Goal: Task Accomplishment & Management: Manage account settings

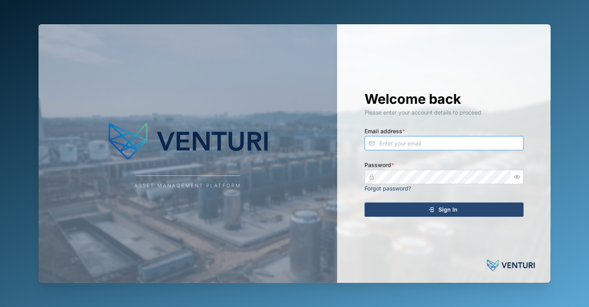
type input "zaerald.lungos@venturi.io"
click at [425, 211] on div "Sign In" at bounding box center [443, 210] width 146 height 14
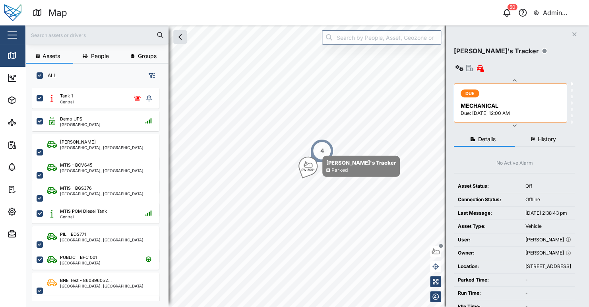
scroll to position [6, 6]
click at [15, 105] on span "Assets" at bounding box center [43, 100] width 72 height 22
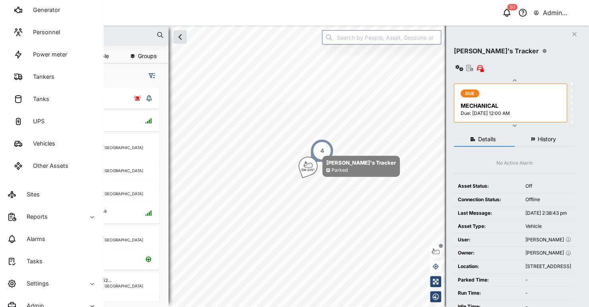
scroll to position [119, 0]
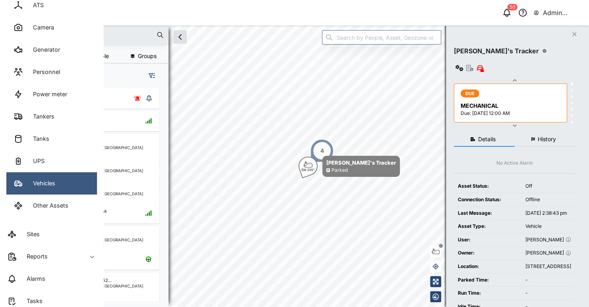
click at [54, 183] on div "Vehicles" at bounding box center [41, 183] width 28 height 9
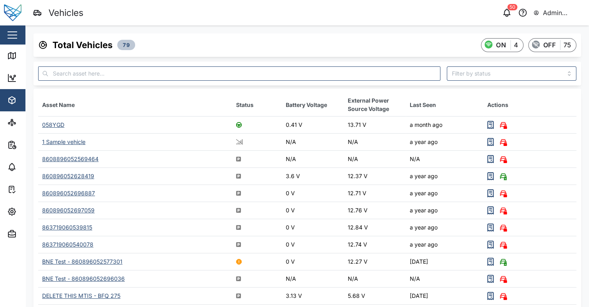
click at [54, 126] on div "058YGD" at bounding box center [53, 124] width 22 height 7
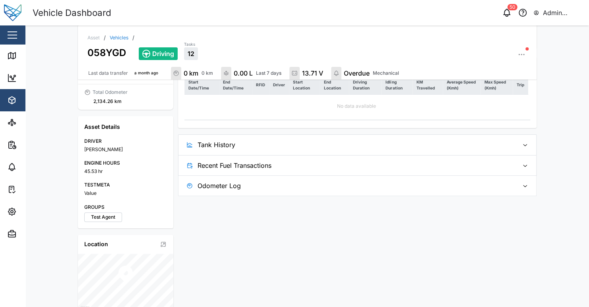
scroll to position [114, 0]
click at [311, 145] on span "Tank History" at bounding box center [355, 146] width 315 height 20
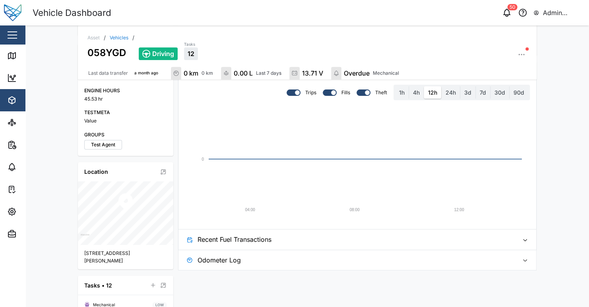
scroll to position [226, 0]
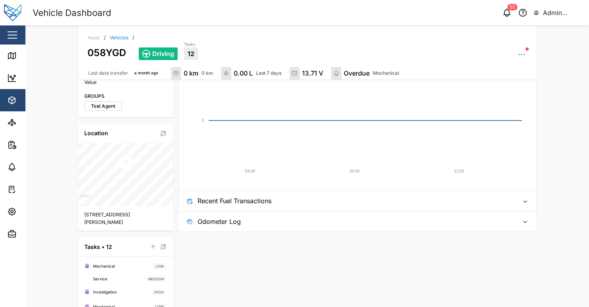
click at [340, 200] on span "Recent Fuel Transactions" at bounding box center [355, 201] width 315 height 20
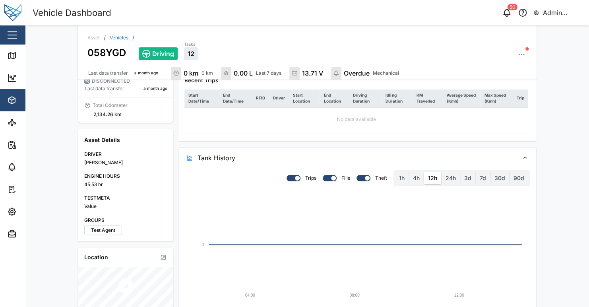
scroll to position [0, 0]
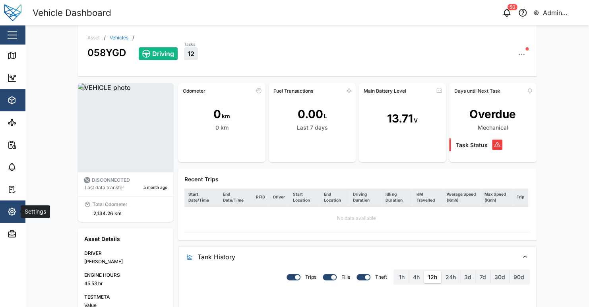
click at [16, 213] on icon "button" at bounding box center [12, 212] width 10 height 10
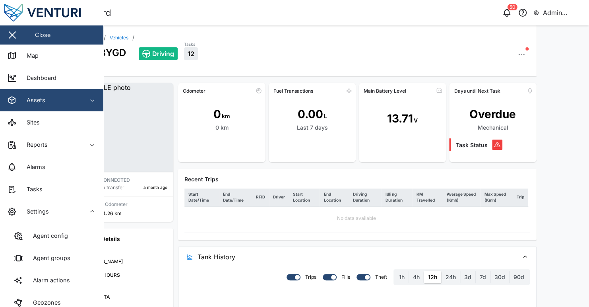
scroll to position [124, 0]
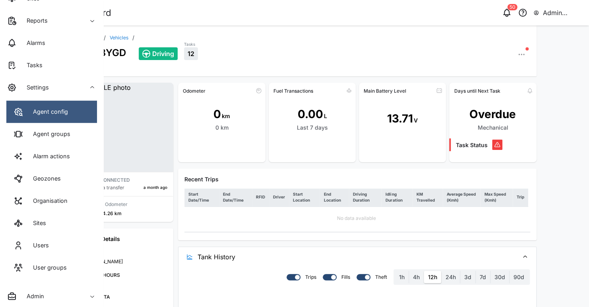
click at [59, 109] on div "Agent config" at bounding box center [47, 111] width 41 height 9
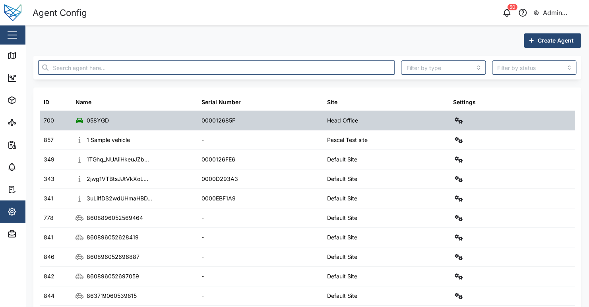
click at [455, 117] on icon "button" at bounding box center [459, 120] width 8 height 6
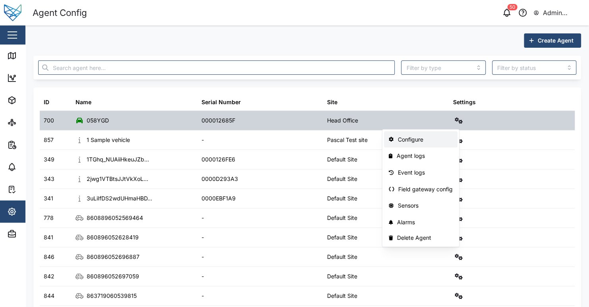
click at [425, 144] on link "Configure" at bounding box center [421, 139] width 74 height 17
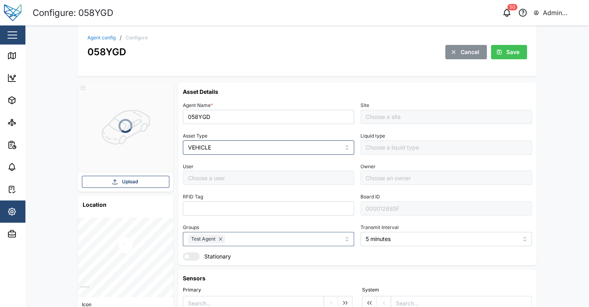
type input "[PERSON_NAME]"
type input "Head Office"
type input "[PERSON_NAME]"
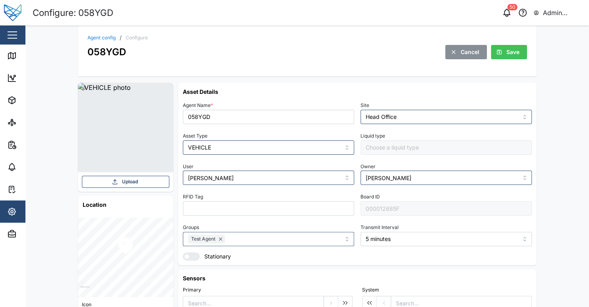
click at [262, 192] on div "RFID Tag" at bounding box center [268, 203] width 171 height 24
click at [300, 60] on div "Agent config / Configure 058YGD Cancel Save" at bounding box center [307, 50] width 459 height 51
click at [290, 91] on h6 "Asset Details" at bounding box center [357, 91] width 349 height 8
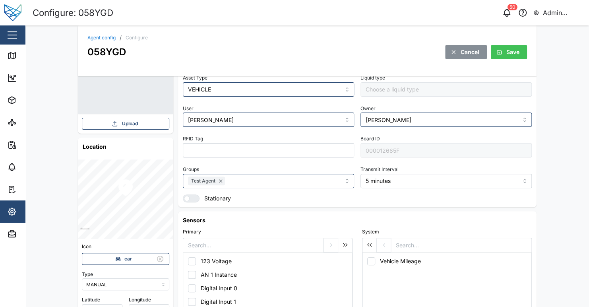
scroll to position [58, 0]
click at [506, 14] on icon "button" at bounding box center [507, 13] width 10 height 10
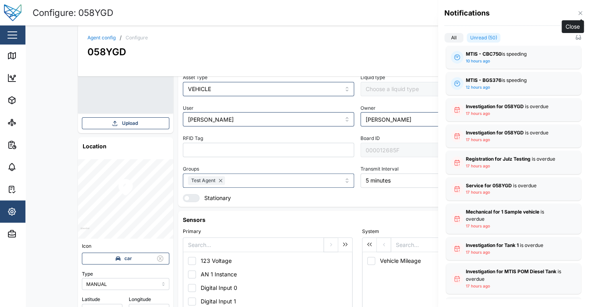
click at [578, 11] on icon "button" at bounding box center [580, 13] width 6 height 6
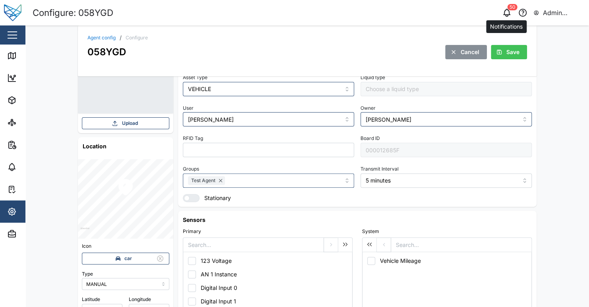
click at [501, 12] on button "button" at bounding box center [506, 12] width 11 height 11
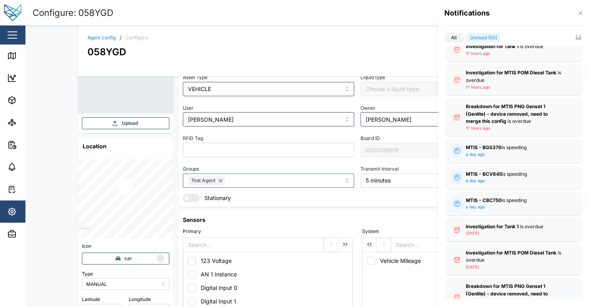
scroll to position [0, 0]
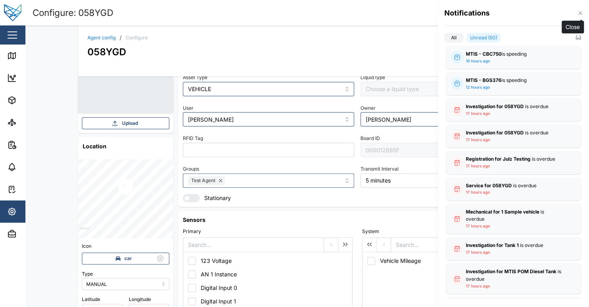
click at [581, 14] on icon "button" at bounding box center [580, 13] width 4 height 4
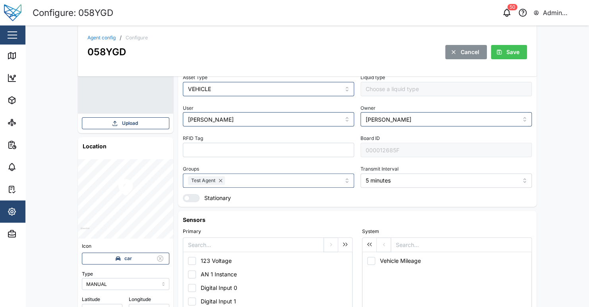
click at [549, 108] on div "Agent config / Configure 058YGD Cancel Save Upload Location Icon car Type MANUA…" at bounding box center [307, 165] width 564 height 281
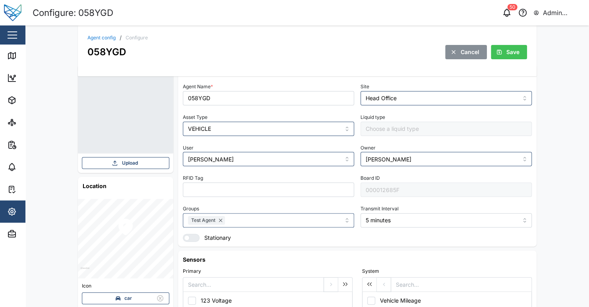
click at [229, 146] on div "User [PERSON_NAME]" at bounding box center [268, 154] width 171 height 24
drag, startPoint x: 182, startPoint y: 147, endPoint x: 194, endPoint y: 147, distance: 12.3
click at [194, 147] on div "User [PERSON_NAME]" at bounding box center [268, 154] width 171 height 24
click at [196, 147] on div "User [PERSON_NAME]" at bounding box center [268, 154] width 171 height 24
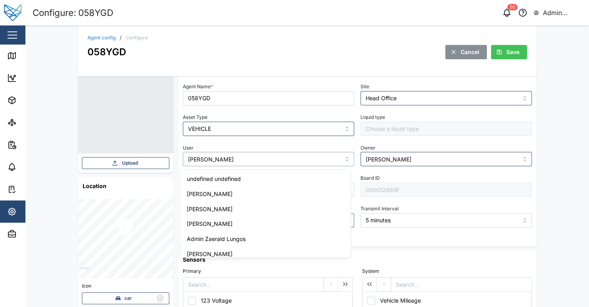
click at [216, 162] on input "[PERSON_NAME]" at bounding box center [268, 159] width 171 height 14
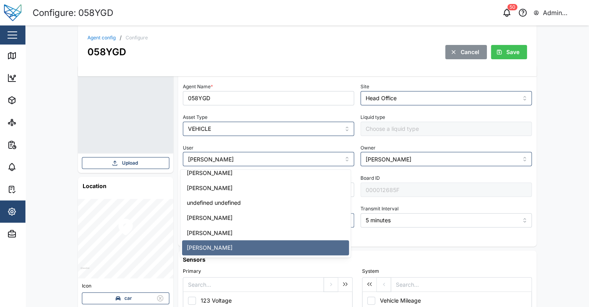
click at [231, 147] on div "User [PERSON_NAME]" at bounding box center [268, 154] width 171 height 24
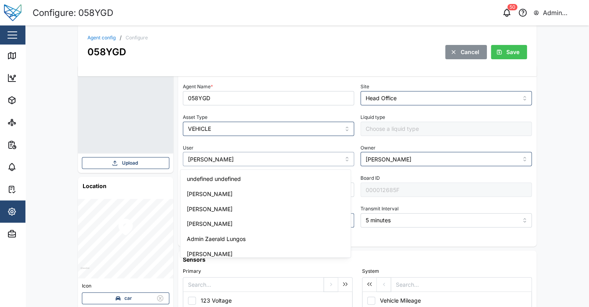
click at [264, 163] on input "[PERSON_NAME]" at bounding box center [268, 159] width 171 height 14
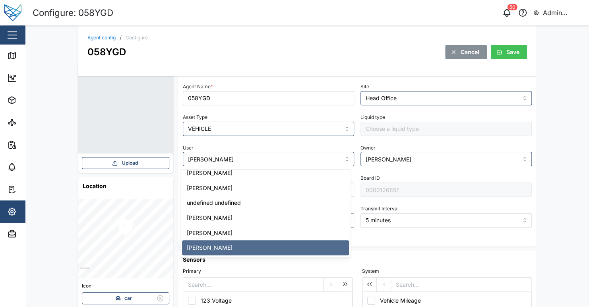
click at [266, 148] on div "User [PERSON_NAME]" at bounding box center [268, 154] width 171 height 24
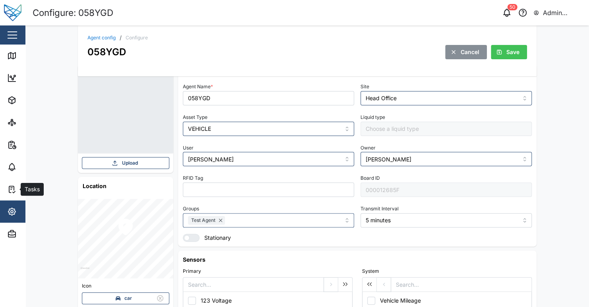
click at [11, 214] on icon "button" at bounding box center [11, 211] width 7 height 7
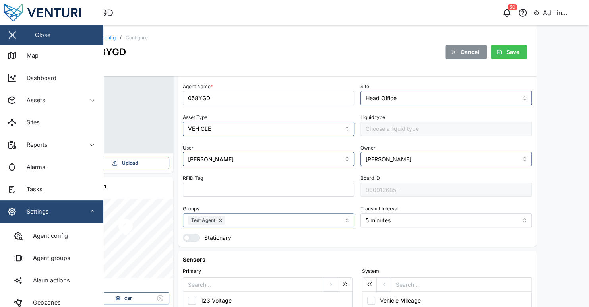
scroll to position [119, 0]
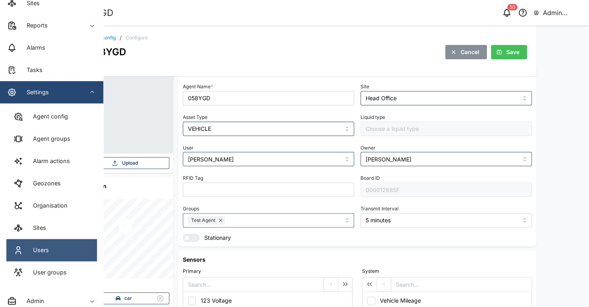
click at [66, 243] on link "Users" at bounding box center [51, 250] width 91 height 22
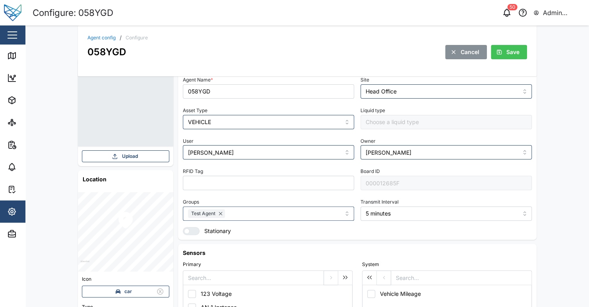
scroll to position [23, 0]
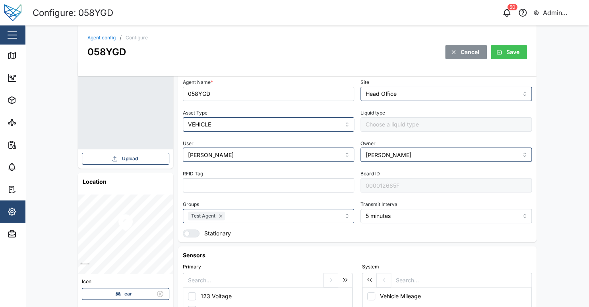
click at [324, 170] on div "RFID Tag" at bounding box center [268, 180] width 171 height 24
click at [555, 147] on div "Agent config / Configure 058YGD Cancel Save Upload Location Icon car Type MANUA…" at bounding box center [307, 165] width 564 height 281
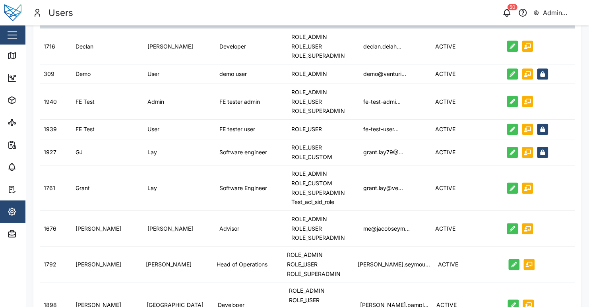
scroll to position [40, 0]
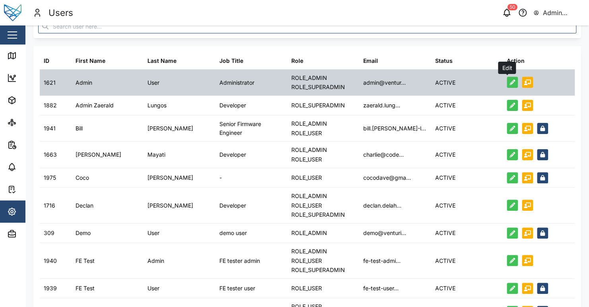
click at [510, 83] on icon "button" at bounding box center [513, 83] width 6 height 6
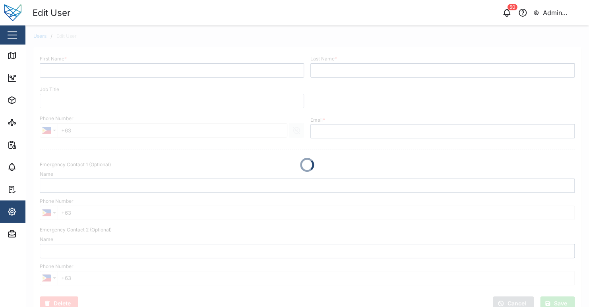
type input "Admin"
type input "User"
type input "Administrator"
type input "admin@venturi.io"
type input "+1 (234) 567-87"
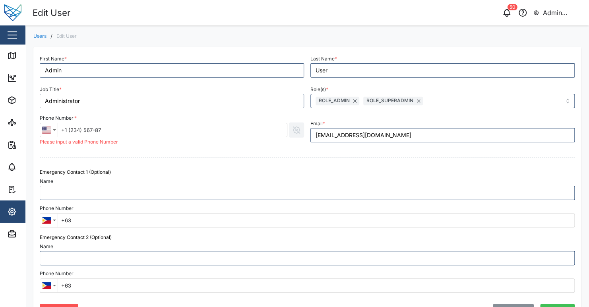
click at [83, 50] on div "First Name * Admin" at bounding box center [172, 65] width 271 height 31
click at [266, 52] on div "First Name * Admin" at bounding box center [172, 65] width 271 height 31
click at [264, 161] on div at bounding box center [307, 157] width 541 height 16
click at [274, 155] on div at bounding box center [307, 157] width 541 height 16
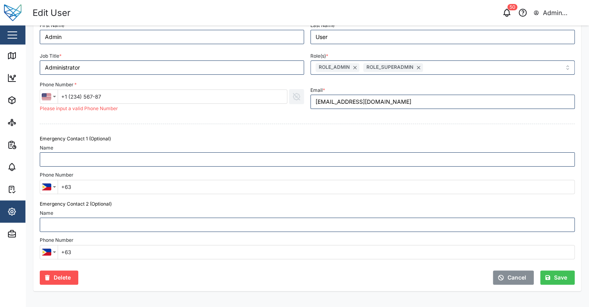
click at [508, 274] on span "Cancel" at bounding box center [517, 278] width 19 height 14
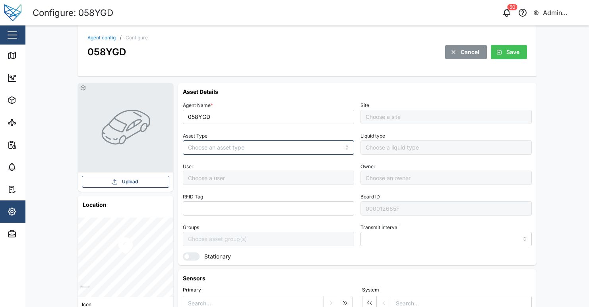
type input "MANUAL"
type input "VEHICLE"
type input "5 minutes"
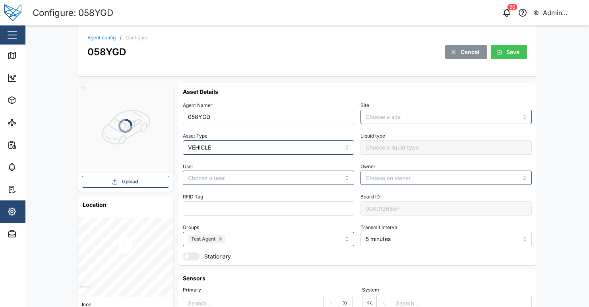
type input "Head Office"
type input "[PERSON_NAME]"
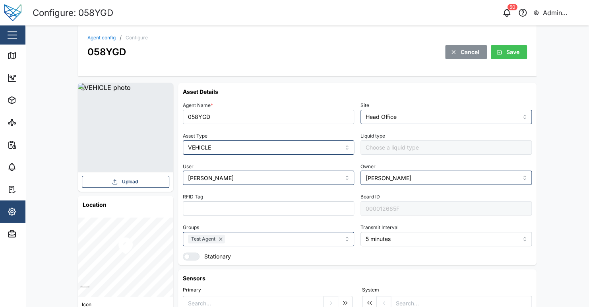
click at [291, 92] on h6 "Asset Details" at bounding box center [357, 91] width 349 height 8
click at [319, 91] on h6 "Asset Details" at bounding box center [357, 91] width 349 height 8
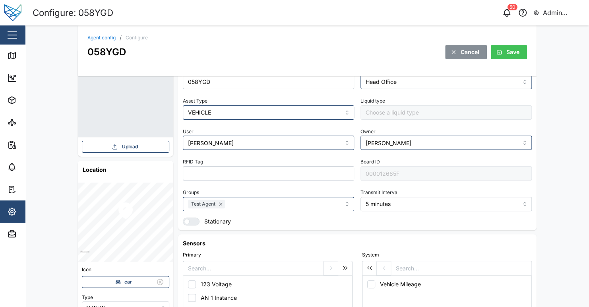
scroll to position [36, 0]
click at [567, 142] on div "Agent config / Configure 058YGD Cancel Save Upload Location Icon car Type MANUA…" at bounding box center [307, 165] width 564 height 281
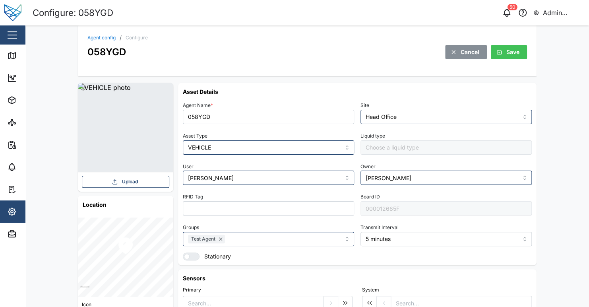
click at [309, 195] on div "RFID Tag" at bounding box center [268, 203] width 171 height 24
click at [301, 164] on div "User [PERSON_NAME]" at bounding box center [268, 173] width 171 height 24
drag, startPoint x: 181, startPoint y: 92, endPoint x: 261, endPoint y: 95, distance: 80.0
click at [261, 95] on h6 "Asset Details" at bounding box center [357, 91] width 349 height 8
click at [260, 95] on h6 "Asset Details" at bounding box center [357, 91] width 349 height 8
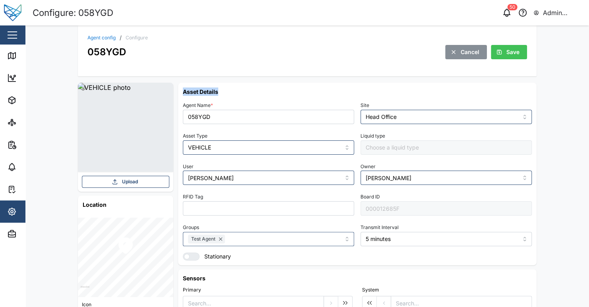
click at [194, 87] on h6 "Asset Details" at bounding box center [357, 91] width 349 height 8
drag, startPoint x: 186, startPoint y: 91, endPoint x: 239, endPoint y: 93, distance: 53.3
click at [239, 93] on h6 "Asset Details" at bounding box center [357, 91] width 349 height 8
click at [250, 94] on h6 "Asset Details" at bounding box center [357, 91] width 349 height 8
click at [266, 197] on div "RFID Tag" at bounding box center [268, 203] width 171 height 24
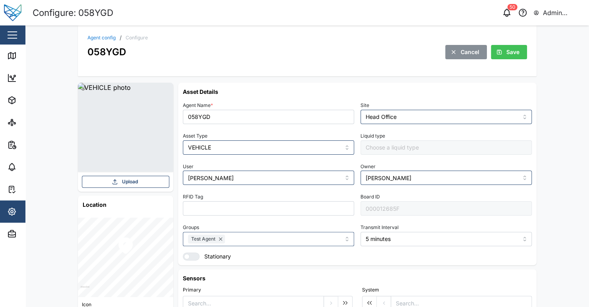
click at [239, 65] on div "Agent config / Configure 058YGD Cancel Save" at bounding box center [307, 50] width 459 height 51
click at [229, 194] on div "RFID Tag" at bounding box center [268, 203] width 171 height 24
click at [274, 93] on h6 "Asset Details" at bounding box center [357, 91] width 349 height 8
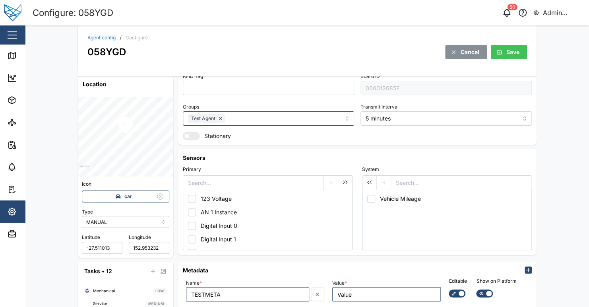
scroll to position [180, 0]
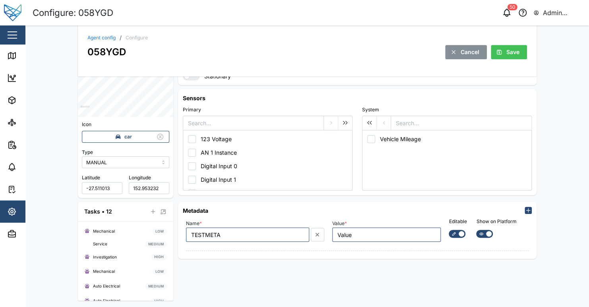
click at [352, 197] on div "Sensors Primary 123 Voltage AN 1 Instance Digital Input 0 Digital Input 1 Digit…" at bounding box center [357, 142] width 365 height 113
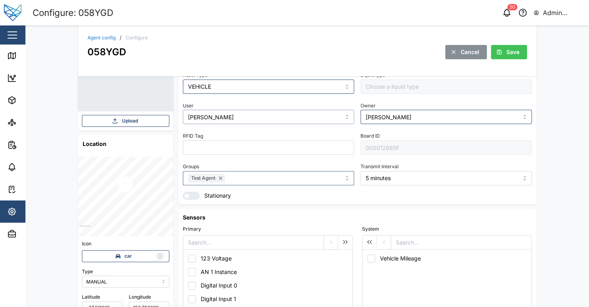
click at [223, 113] on input "[PERSON_NAME]" at bounding box center [268, 117] width 171 height 14
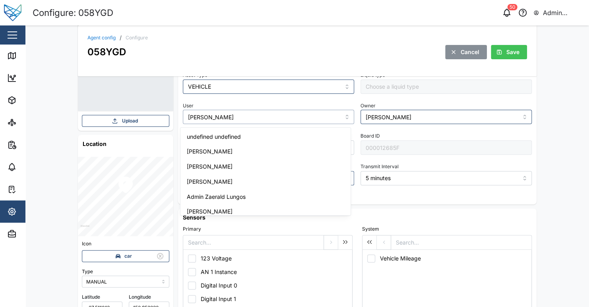
scroll to position [111, 0]
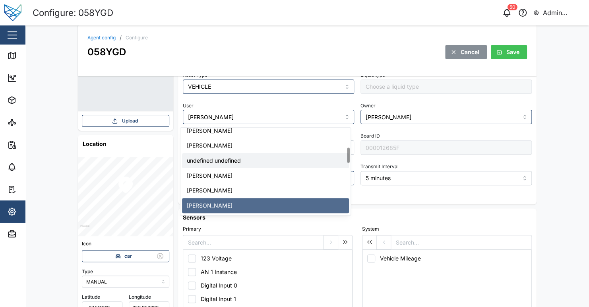
click at [569, 167] on div "Agent config / Configure 058YGD Cancel Save Upload Location Icon car Type MANUA…" at bounding box center [307, 165] width 564 height 281
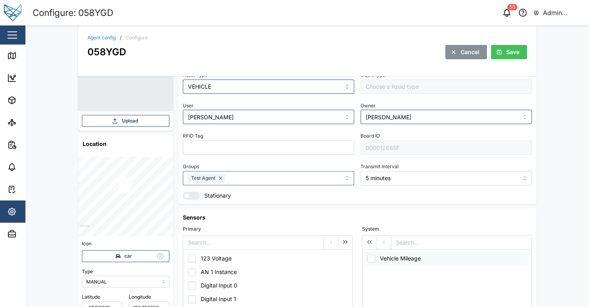
scroll to position [180, 0]
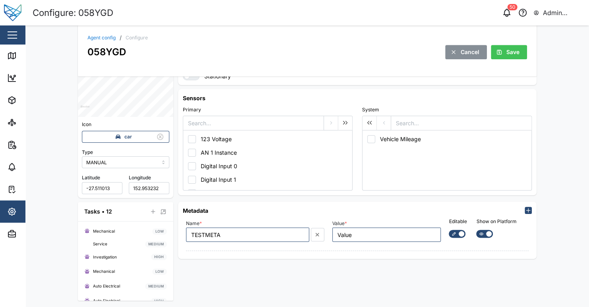
drag, startPoint x: 231, startPoint y: 279, endPoint x: 365, endPoint y: 290, distance: 134.4
click at [253, 288] on div "Asset Details Agent Name * 058YGD Site Head Office Asset Type VEHICLE Liquid ty…" at bounding box center [357, 102] width 359 height 398
drag, startPoint x: 365, startPoint y: 290, endPoint x: 425, endPoint y: 288, distance: 60.5
click at [414, 289] on div "Asset Details Agent Name * 058YGD Site Head Office Asset Type VEHICLE Liquid ty…" at bounding box center [357, 102] width 359 height 398
click at [472, 285] on div "Asset Details Agent Name * 058YGD Site Head Office Asset Type VEHICLE Liquid ty…" at bounding box center [357, 102] width 359 height 398
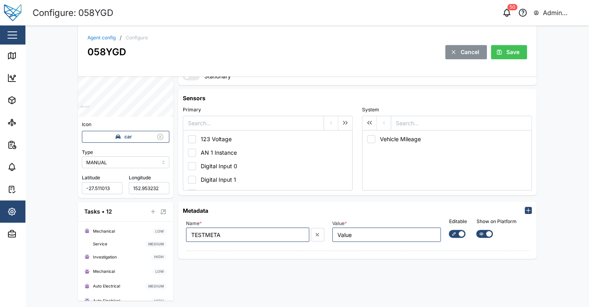
click at [495, 285] on div "Asset Details Agent Name * 058YGD Site Head Office Asset Type VEHICLE Liquid ty…" at bounding box center [357, 102] width 359 height 398
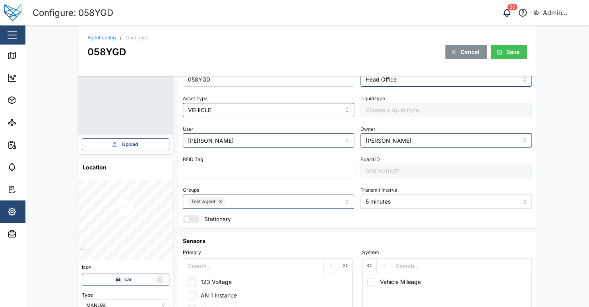
scroll to position [37, 0]
click at [540, 126] on div "Agent config / Configure 058YGD Cancel Save Upload Location Icon car Type MANUA…" at bounding box center [307, 165] width 564 height 281
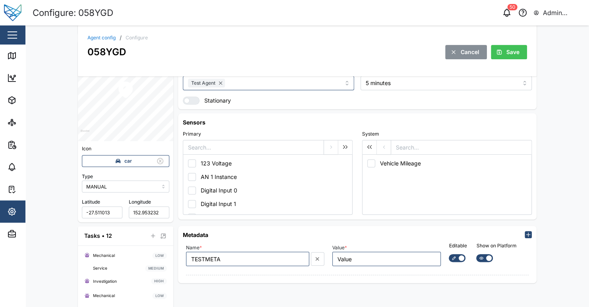
scroll to position [76, 0]
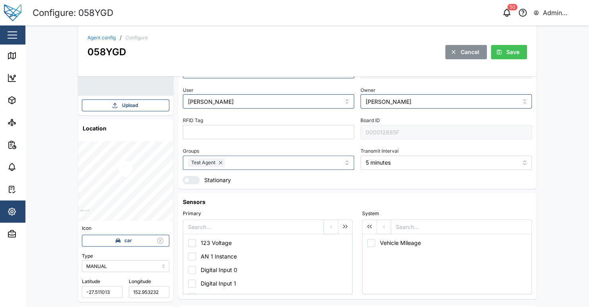
click at [229, 193] on div "Sensors Primary 123 Voltage AN 1 Instance Digital Input 0 Digital Input 1 Digit…" at bounding box center [357, 246] width 359 height 106
drag, startPoint x: 356, startPoint y: 147, endPoint x: 402, endPoint y: 151, distance: 46.3
click at [402, 151] on div "Agent Name * 058YGD Site Head Office Asset Type VEHICLE Liquid type User [PERSO…" at bounding box center [357, 103] width 349 height 161
click at [402, 151] on div "Transmit Interval 5 minutes" at bounding box center [446, 158] width 171 height 24
click at [400, 164] on input "5 minutes" at bounding box center [446, 162] width 171 height 14
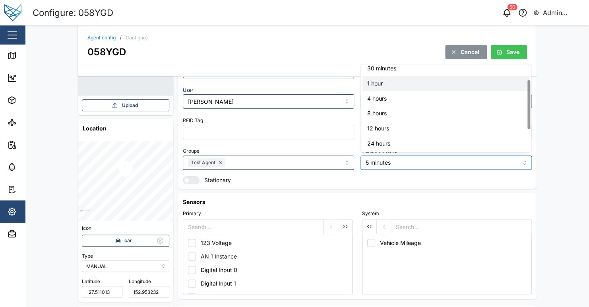
scroll to position [0, 0]
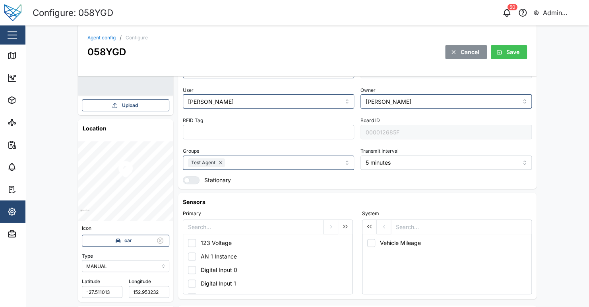
click at [424, 177] on div "Agent Name * 058YGD Site Head Office Asset Type VEHICLE Liquid type User [PERSO…" at bounding box center [357, 103] width 349 height 161
